Goal: Transaction & Acquisition: Download file/media

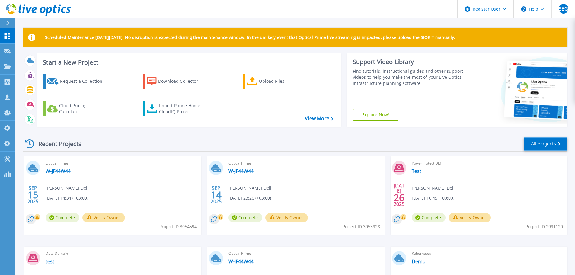
click at [541, 142] on link "All Projects" at bounding box center [546, 144] width 44 height 14
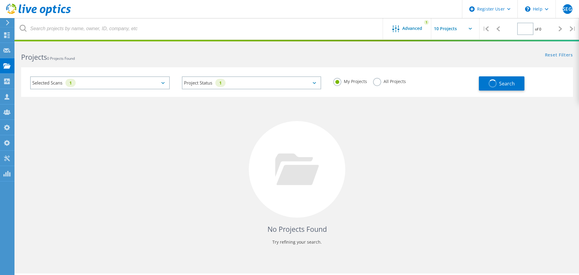
type input "1"
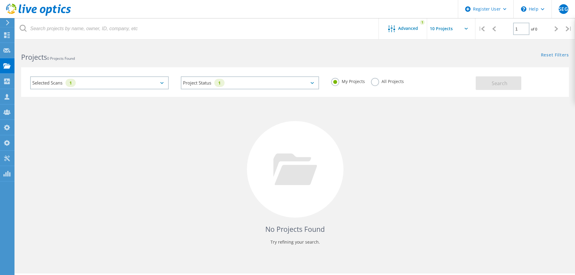
click at [161, 82] on icon at bounding box center [161, 83] width 3 height 2
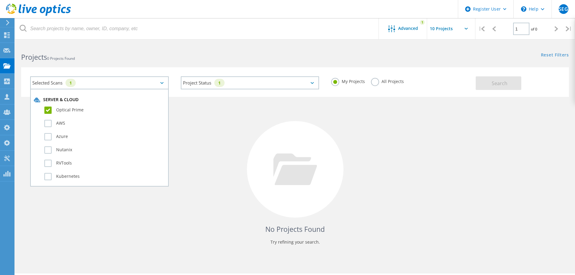
click at [49, 108] on label "Optical Prime" at bounding box center [104, 110] width 121 height 7
click at [0, 0] on input "Optical Prime" at bounding box center [0, 0] width 0 height 0
click at [51, 148] on label "Nutanix" at bounding box center [104, 149] width 121 height 7
click at [0, 0] on input "Nutanix" at bounding box center [0, 0] width 0 height 0
click at [374, 84] on label "All Projects" at bounding box center [387, 81] width 33 height 6
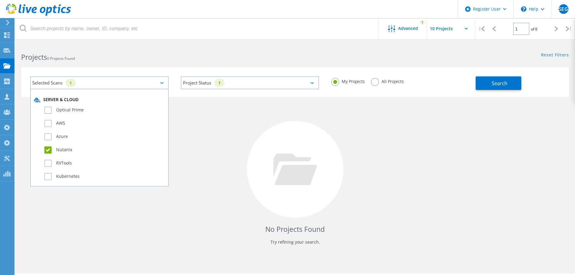
click at [0, 0] on input "All Projects" at bounding box center [0, 0] width 0 height 0
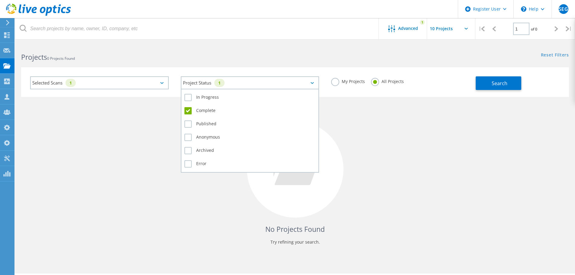
click at [304, 84] on div "Project Status 1" at bounding box center [250, 82] width 139 height 13
click at [189, 111] on label "Complete" at bounding box center [249, 110] width 131 height 7
click at [0, 0] on input "Complete" at bounding box center [0, 0] width 0 height 0
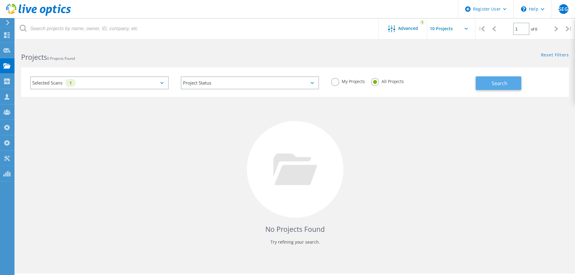
click at [490, 88] on button "Search" at bounding box center [499, 83] width 46 height 14
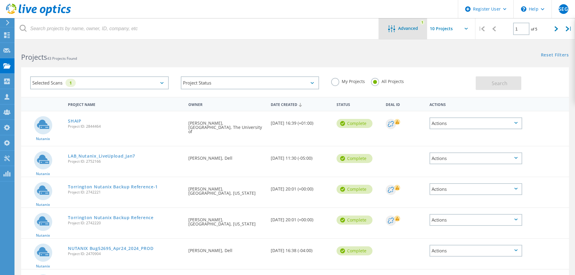
click at [400, 34] on div "Advanced 1" at bounding box center [403, 28] width 48 height 21
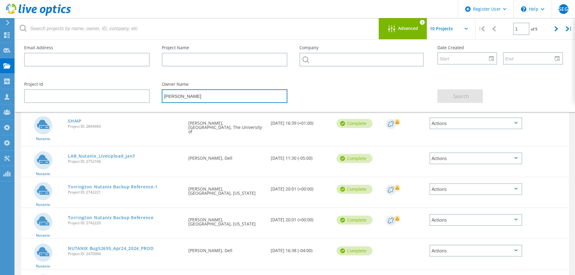
drag, startPoint x: 182, startPoint y: 97, endPoint x: 159, endPoint y: 97, distance: 22.3
click at [160, 97] on div "Owner Name [PERSON_NAME]" at bounding box center [225, 92] width 138 height 33
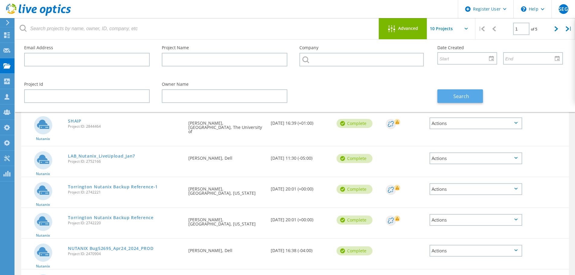
click at [467, 97] on span "Search" at bounding box center [461, 96] width 16 height 7
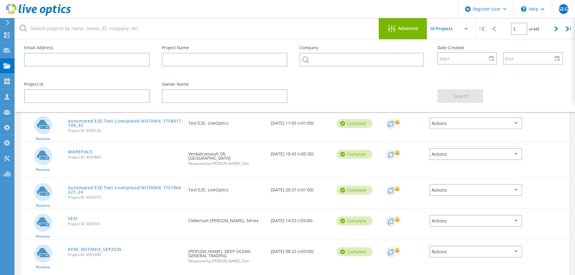
click at [396, 31] on div at bounding box center [393, 29] width 10 height 8
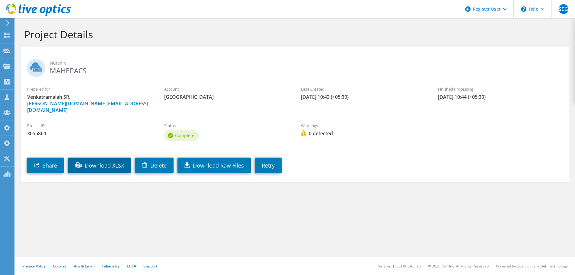
click at [110, 158] on link "Download XLSX" at bounding box center [99, 166] width 63 height 16
